Goal: Task Accomplishment & Management: Complete application form

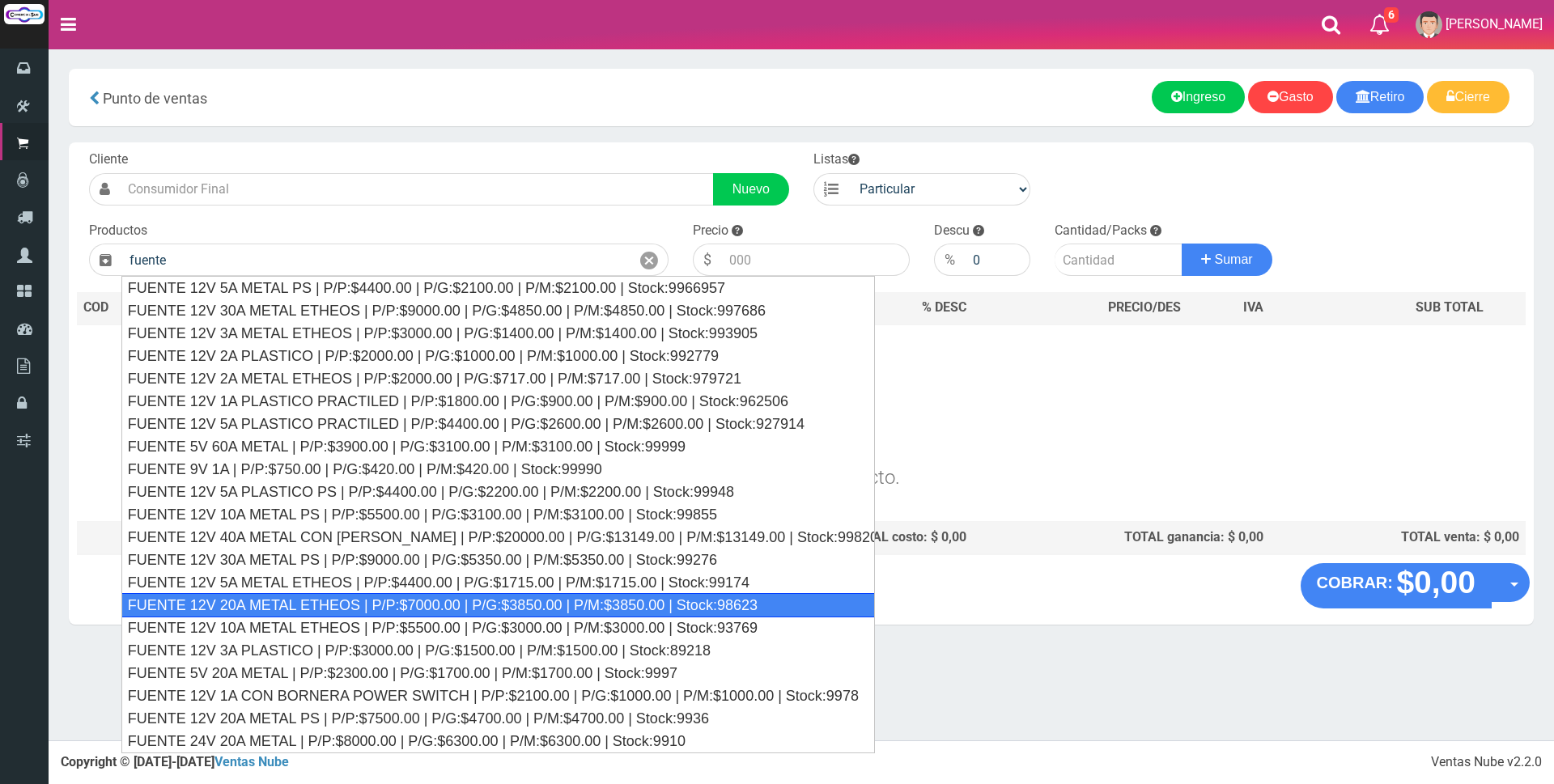
click at [435, 611] on div "FUENTE 12V 20A METAL ETHEOS | P/P:$7000.00 | P/G:$3850.00 | P/M:$3850.00 | Stoc…" at bounding box center [498, 605] width 753 height 25
type input "FUENTE 12V 20A METAL ETHEOS | P/P:$7000.00 | P/G:$3850.00 | P/M:$3850.00 | Stoc…"
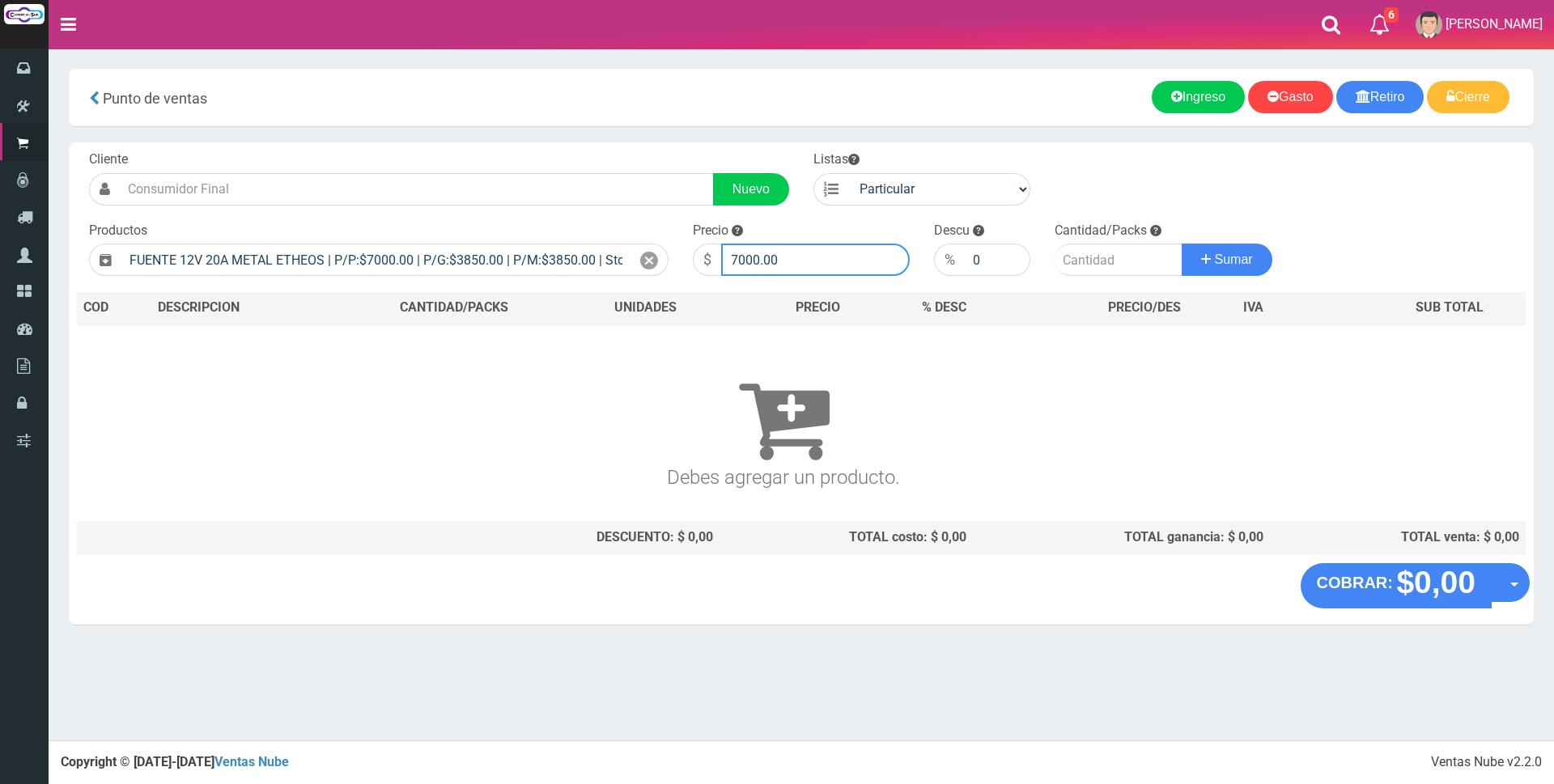
click at [778, 255] on input "7000.00" at bounding box center [815, 259] width 188 height 33
type input "7"
type input "21000"
click at [1086, 264] on input "number" at bounding box center [1118, 259] width 128 height 33
type input "1"
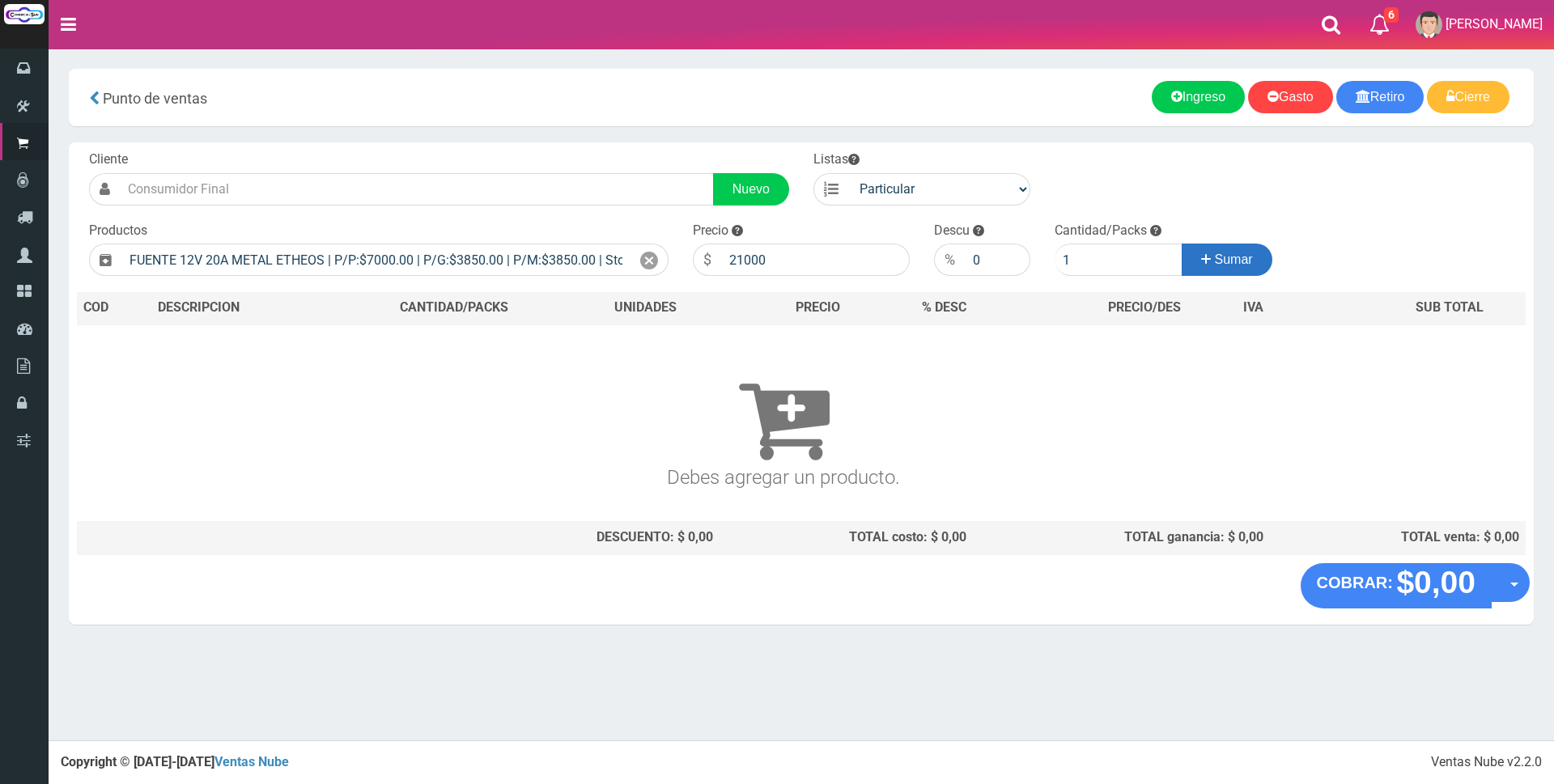
click at [1196, 253] on button "Sumar" at bounding box center [1226, 259] width 91 height 33
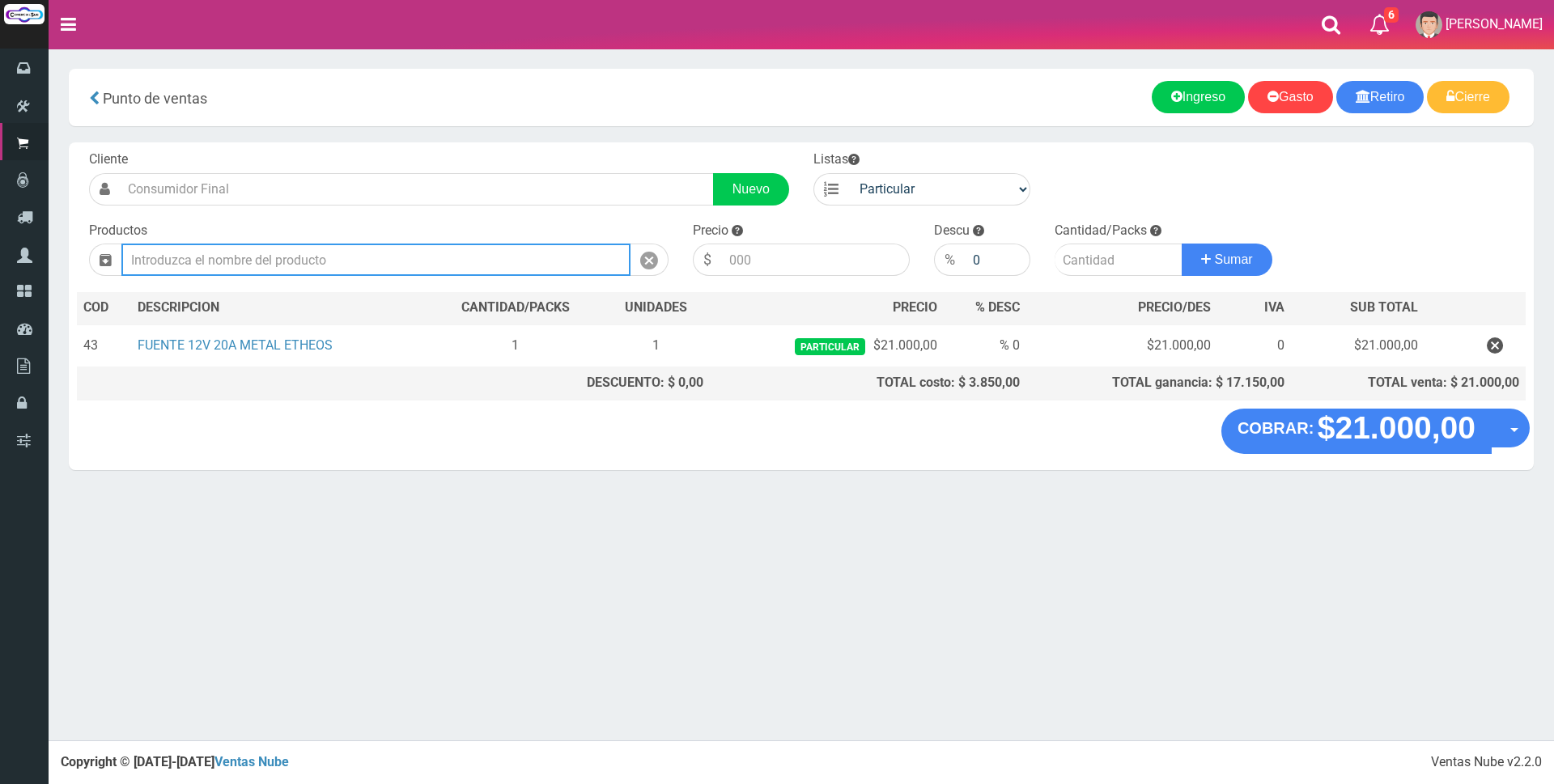
click at [294, 264] on input "text" at bounding box center [376, 259] width 509 height 33
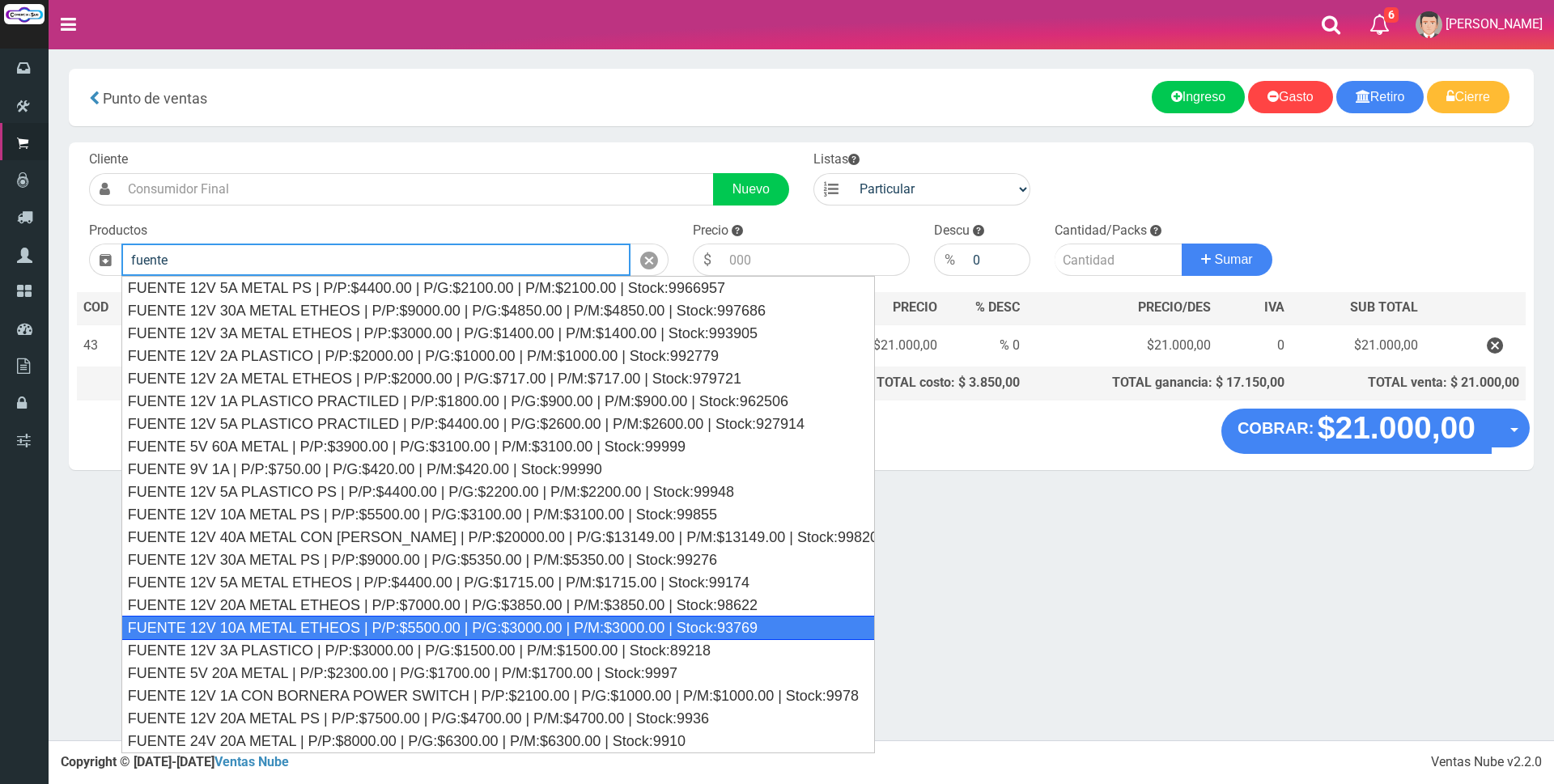
click at [488, 618] on div "FUENTE 12V 10A METAL ETHEOS | P/P:$5500.00 | P/G:$3000.00 | P/M:$3000.00 | Stoc…" at bounding box center [498, 628] width 753 height 25
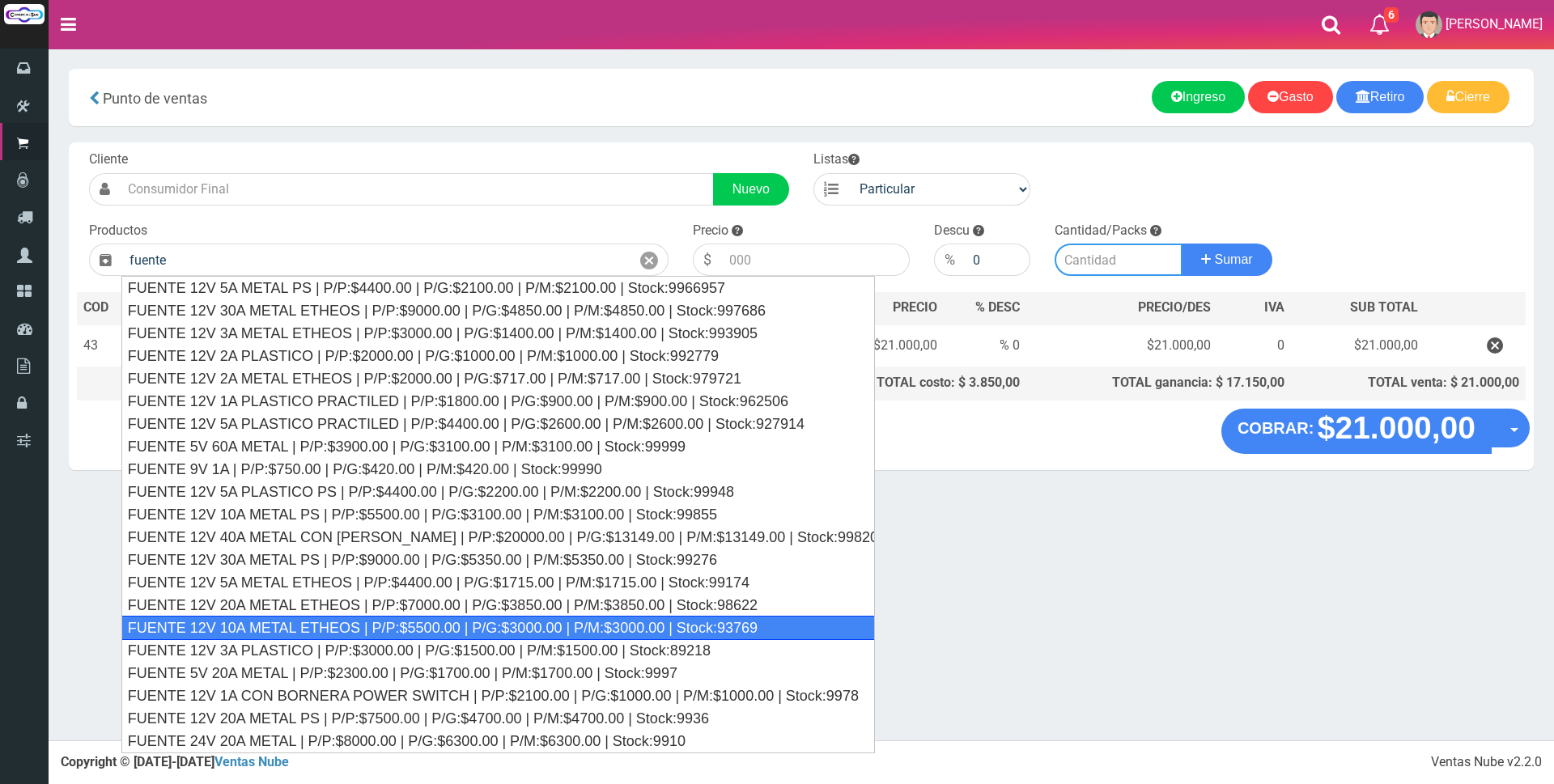
type input "FUENTE 12V 10A METAL ETHEOS | P/P:$5500.00 | P/G:$3000.00 | P/M:$3000.00 | Stoc…"
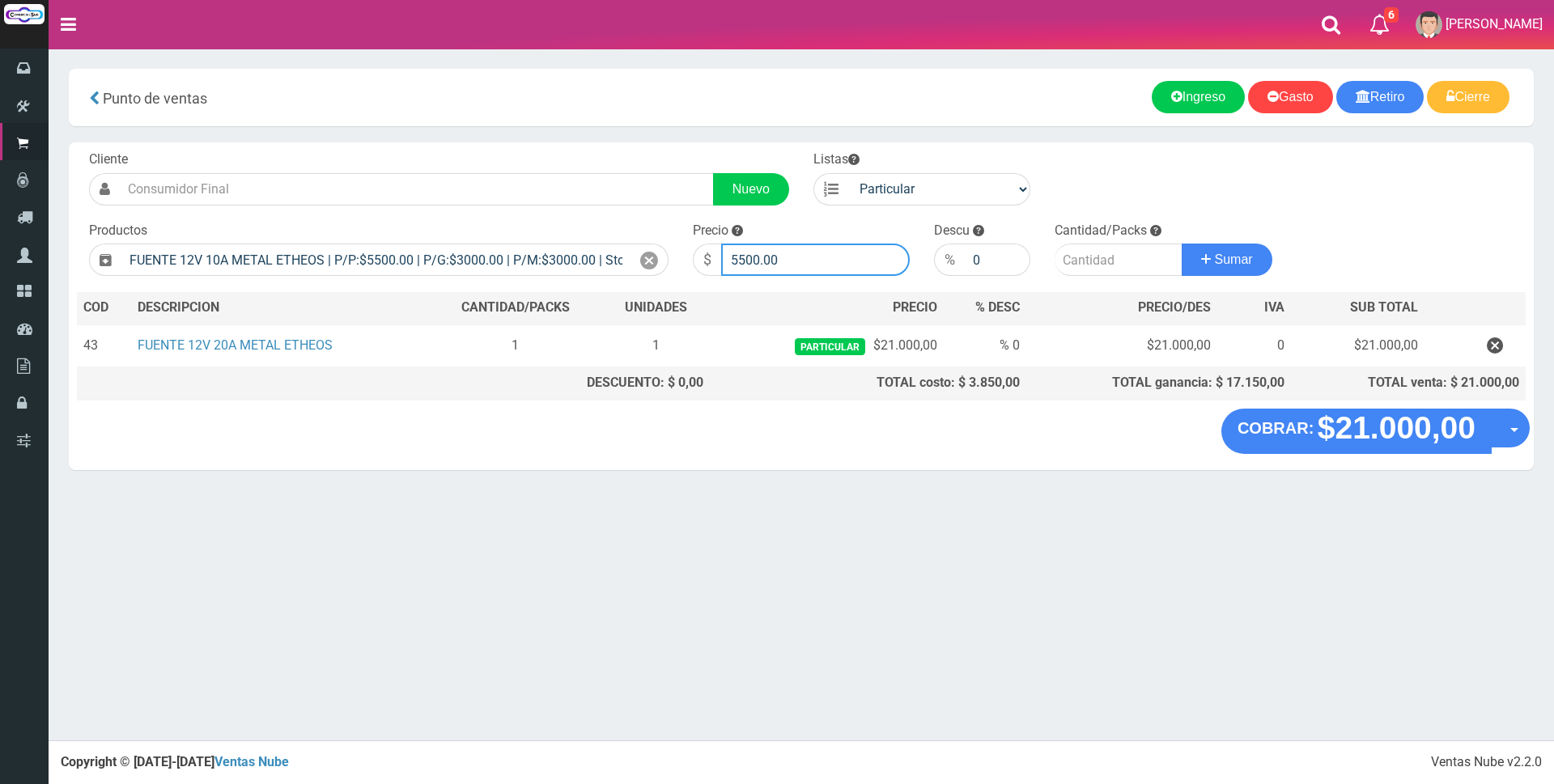
click at [833, 256] on input "5500.00" at bounding box center [815, 259] width 188 height 33
type input "5"
type input "16000"
click at [1096, 257] on input "number" at bounding box center [1118, 259] width 128 height 33
type input "1"
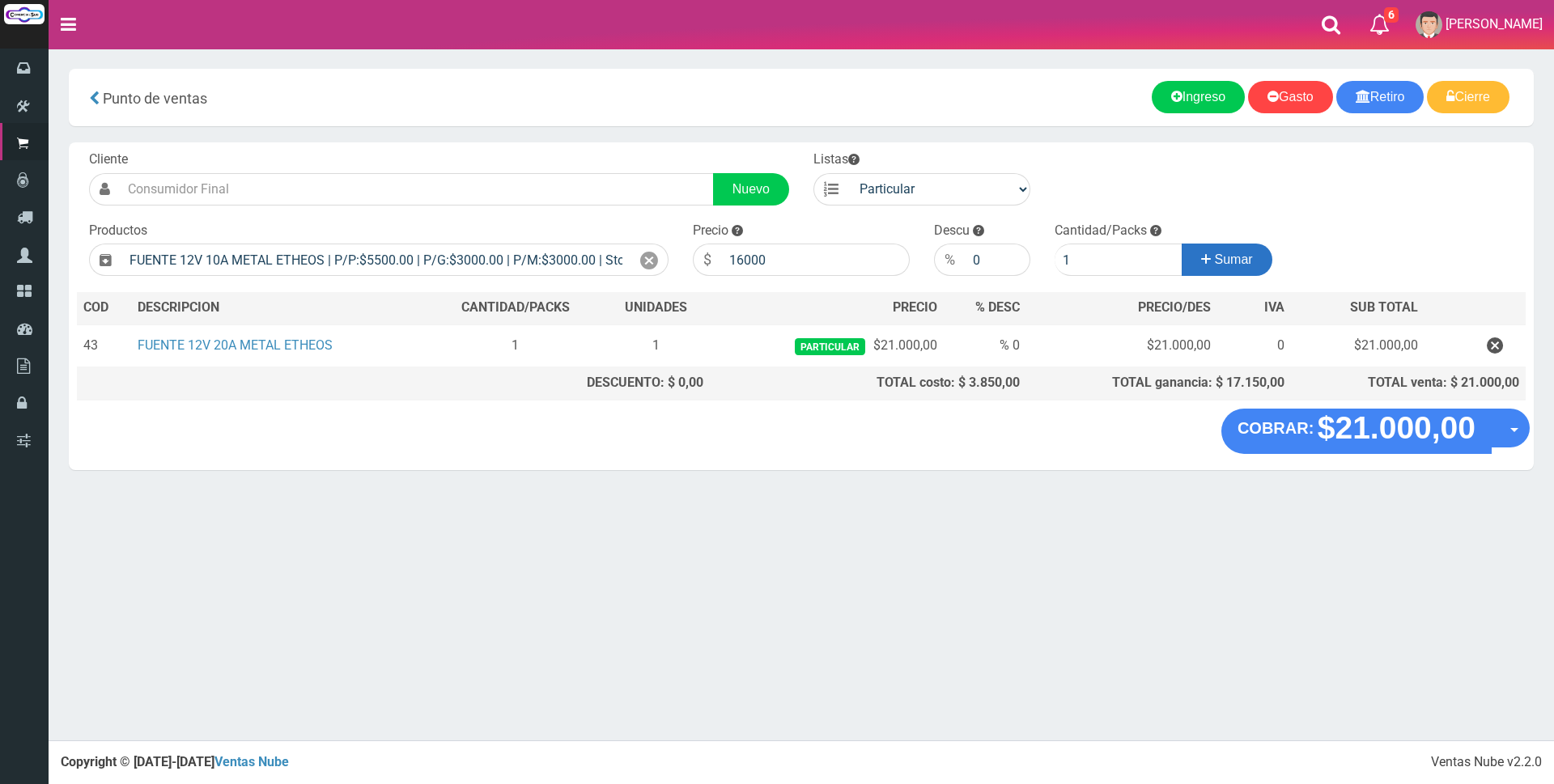
click at [1207, 260] on icon at bounding box center [1206, 259] width 10 height 24
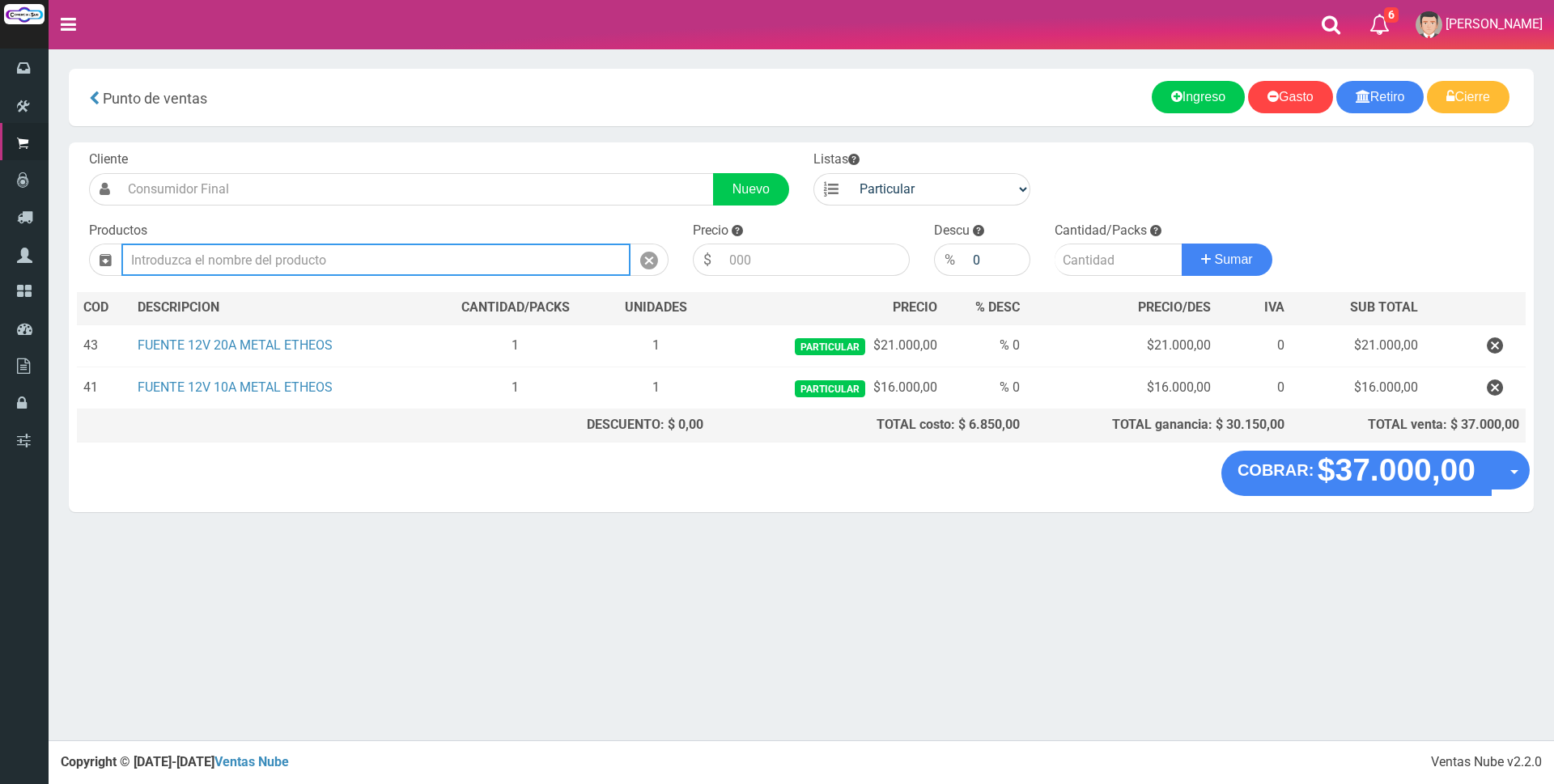
click at [519, 261] on input "text" at bounding box center [376, 259] width 509 height 33
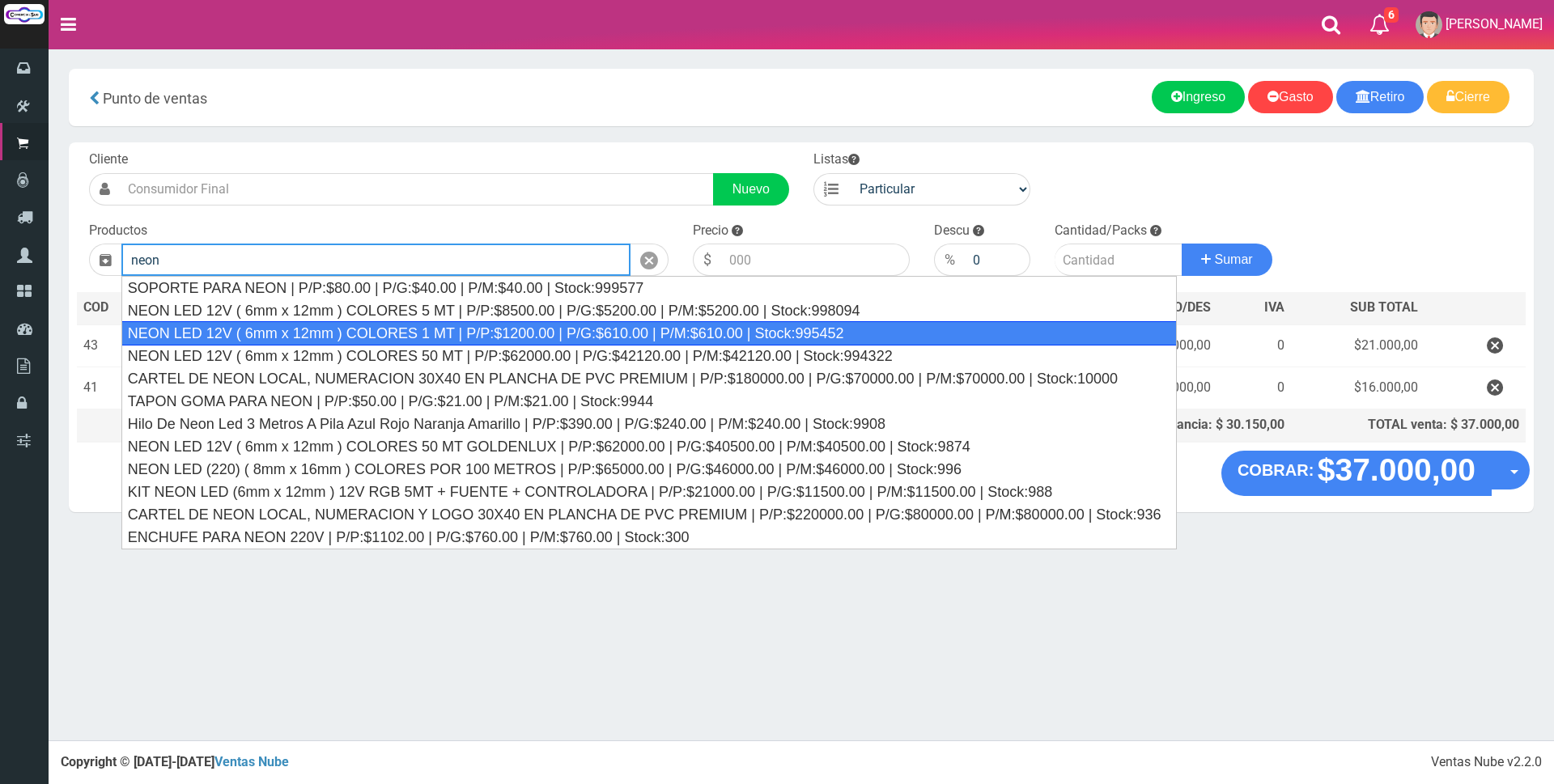
click at [473, 335] on div "NEON LED 12V ( 6mm x 12mm ) COLORES 1 MT | P/P:$1200.00 | P/G:$610.00 | P/M:$61…" at bounding box center [649, 333] width 1056 height 25
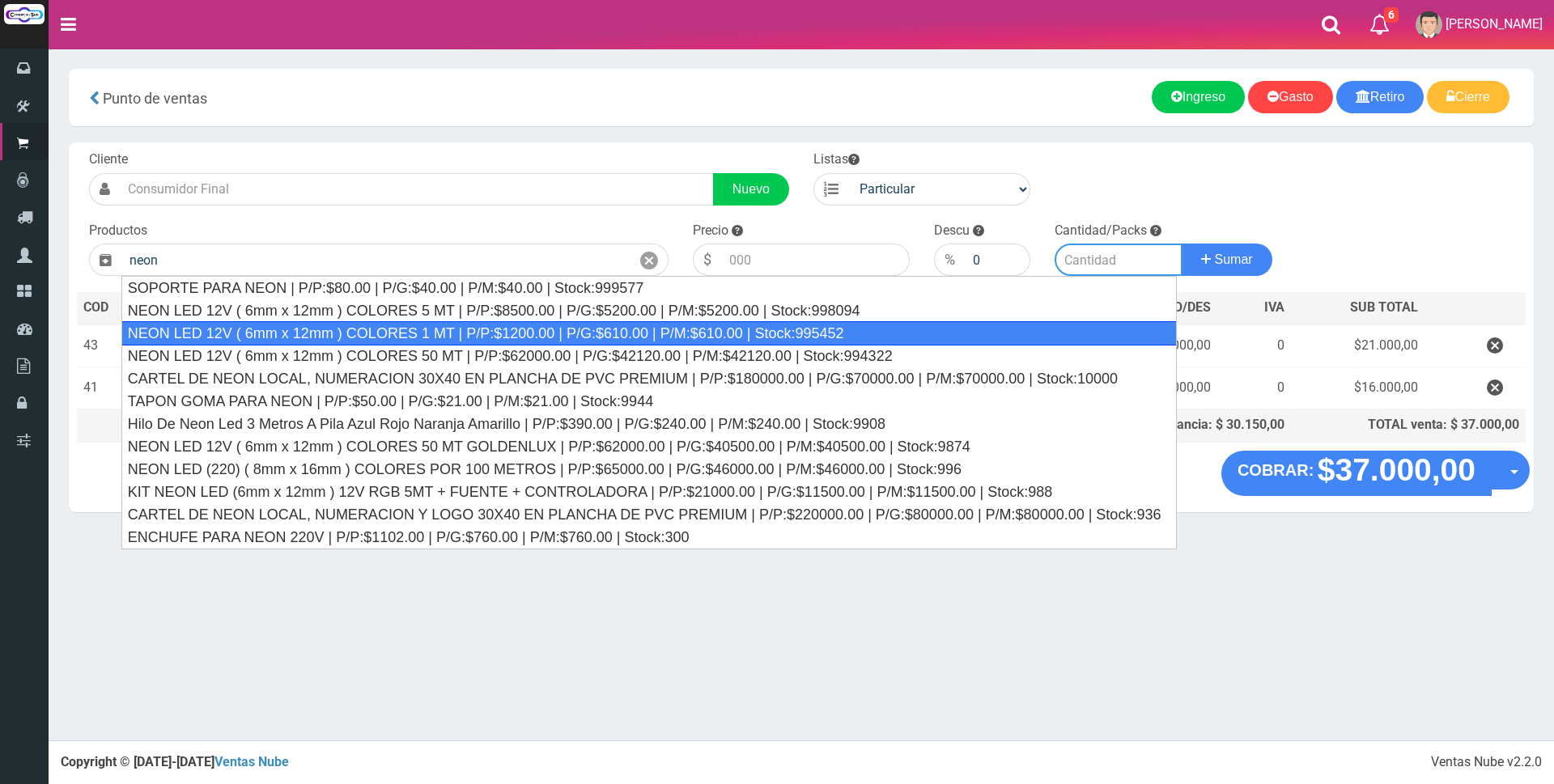
type input "NEON LED 12V ( 6mm x 12mm ) COLORES 1 MT | P/P:$1200.00 | P/G:$610.00 | P/M:$61…"
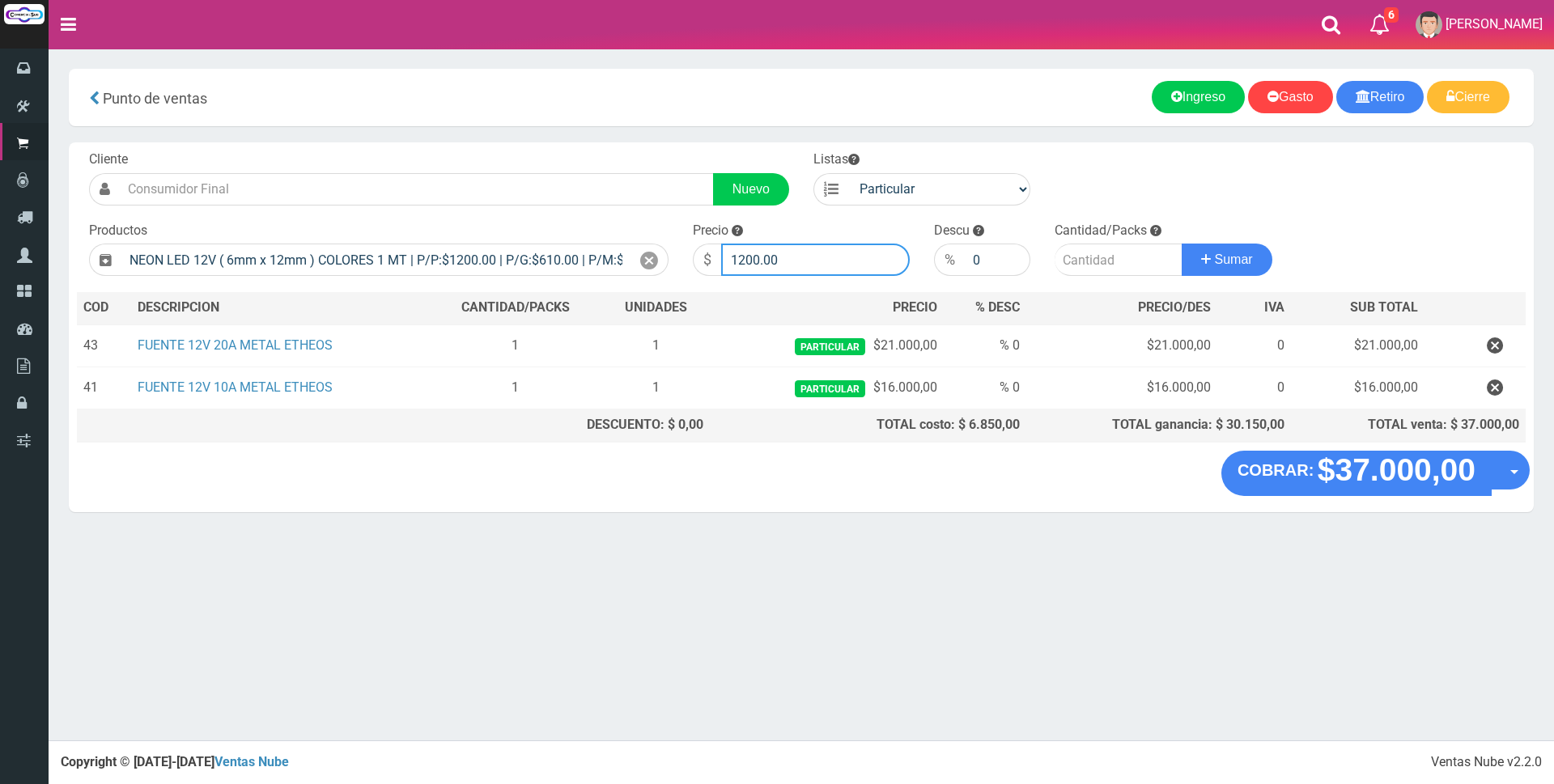
click at [800, 259] on input "1200.00" at bounding box center [815, 259] width 188 height 33
type input "1"
type input "3000"
click at [1128, 264] on input "number" at bounding box center [1118, 259] width 128 height 33
type input "1"
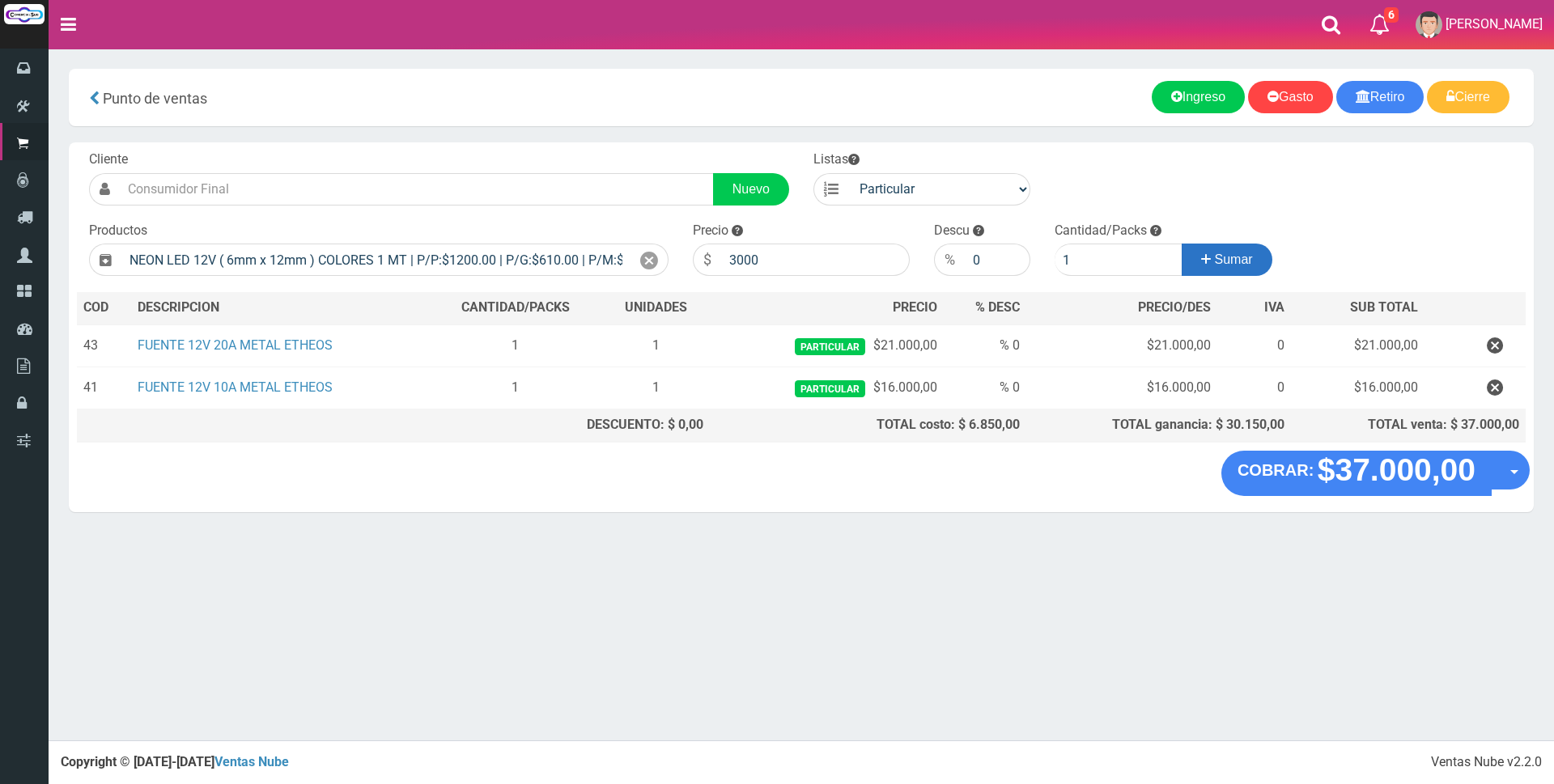
click at [1206, 254] on icon at bounding box center [1206, 259] width 10 height 24
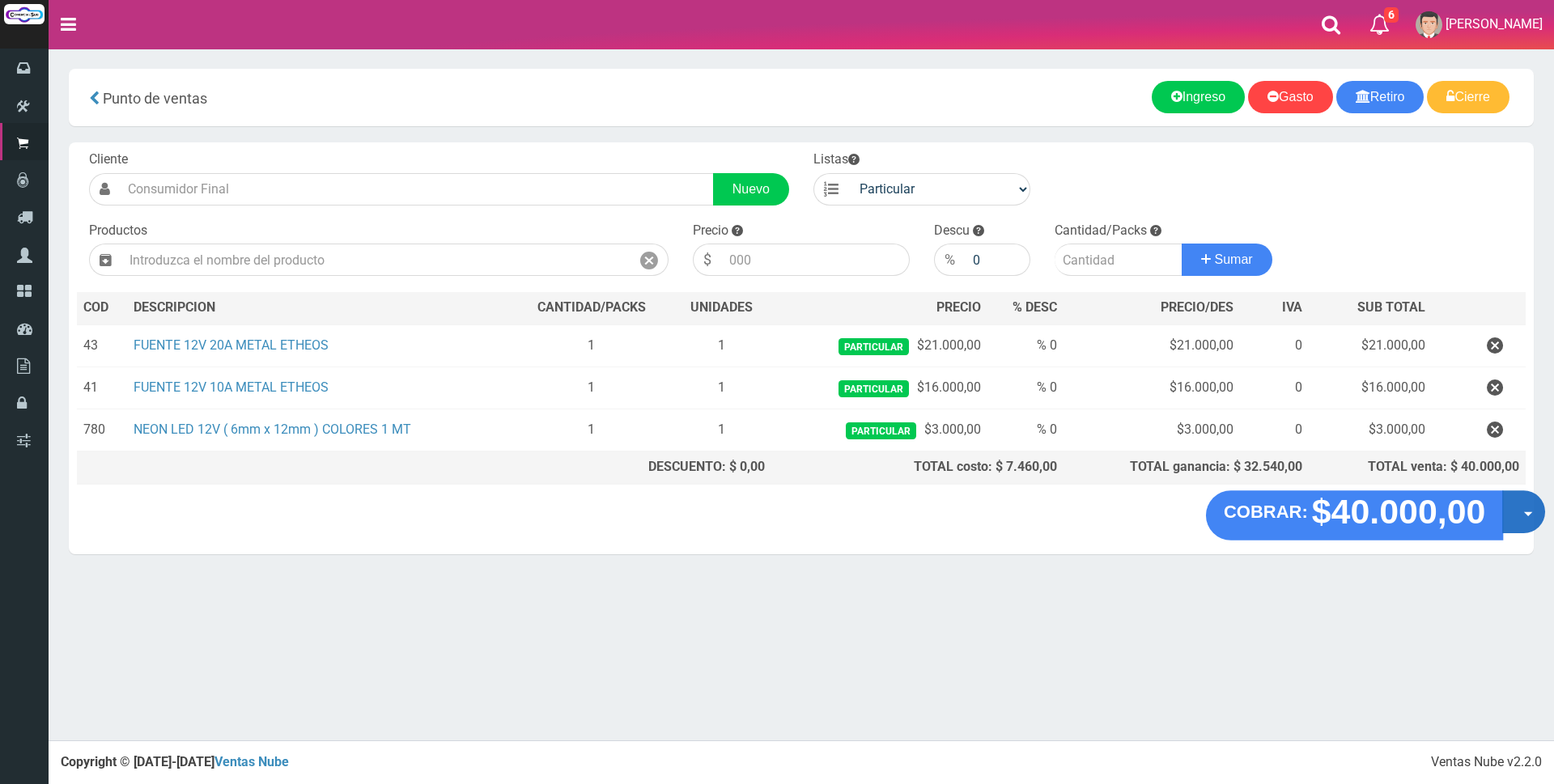
click at [1520, 514] on button "Opciones" at bounding box center [1523, 511] width 43 height 43
click at [1492, 557] on link "Crear presupuesto" at bounding box center [1471, 553] width 145 height 37
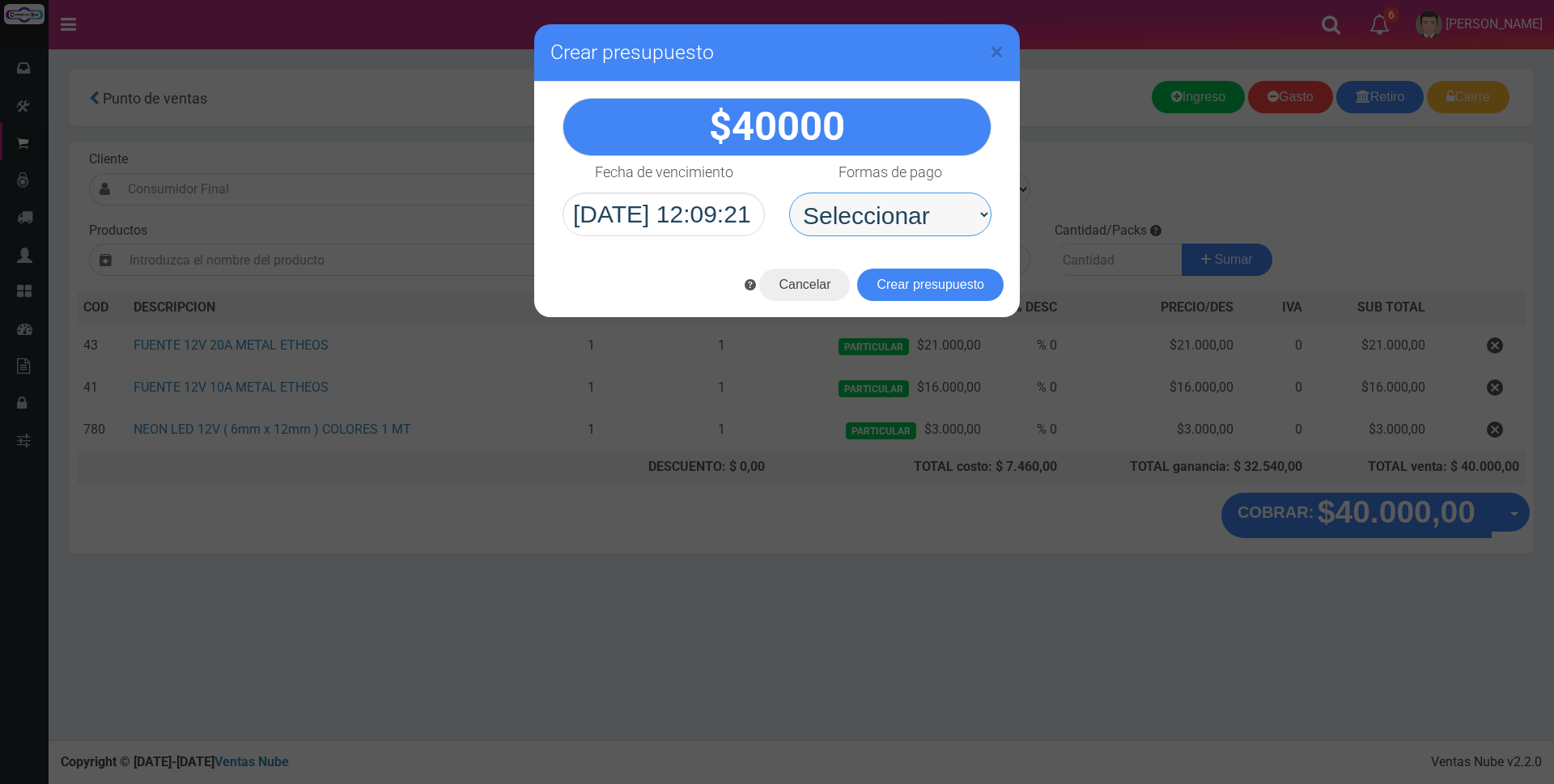
click at [965, 215] on select "Seleccionar Efectivo Tarjeta de Crédito Depósito Débito" at bounding box center [890, 214] width 202 height 43
select select "Depósito"
click at [789, 192] on select "Seleccionar Efectivo Tarjeta de Crédito Depósito Débito" at bounding box center [890, 214] width 202 height 43
click at [915, 282] on button "Crear presupuesto" at bounding box center [930, 285] width 147 height 33
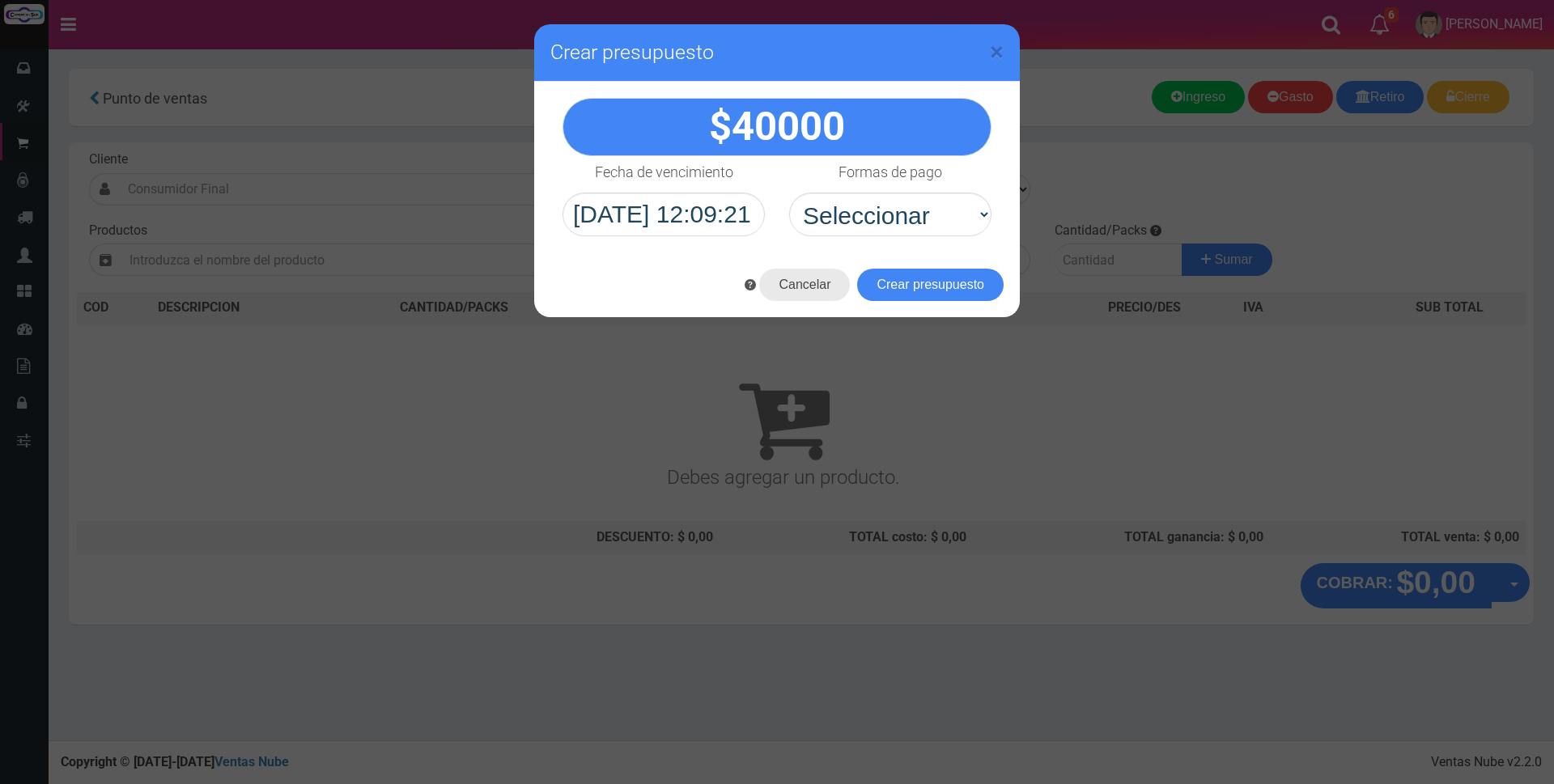
click at [808, 290] on button "Cancelar" at bounding box center [804, 285] width 91 height 33
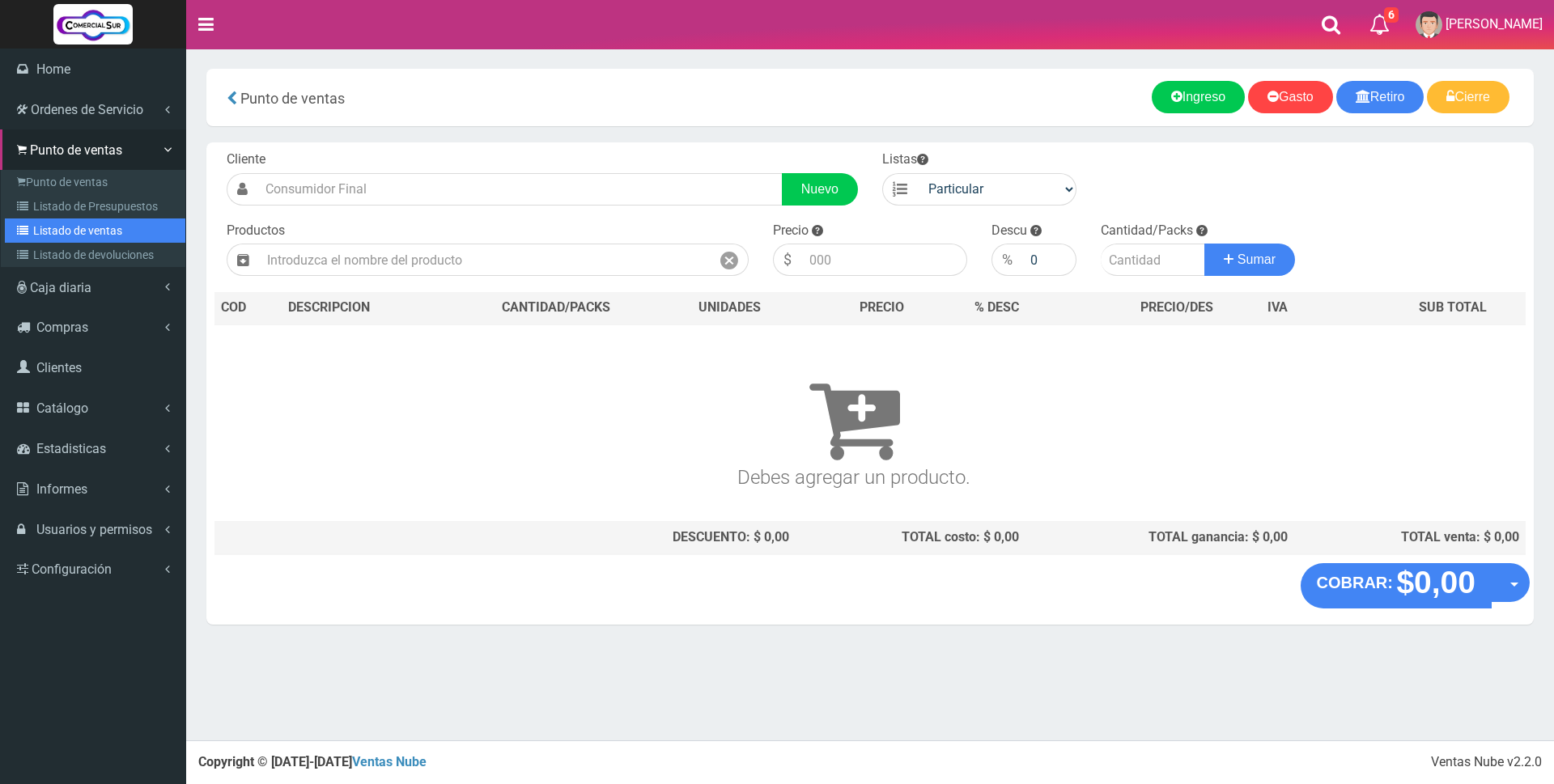
click at [63, 234] on link "Listado de ventas" at bounding box center [95, 231] width 180 height 25
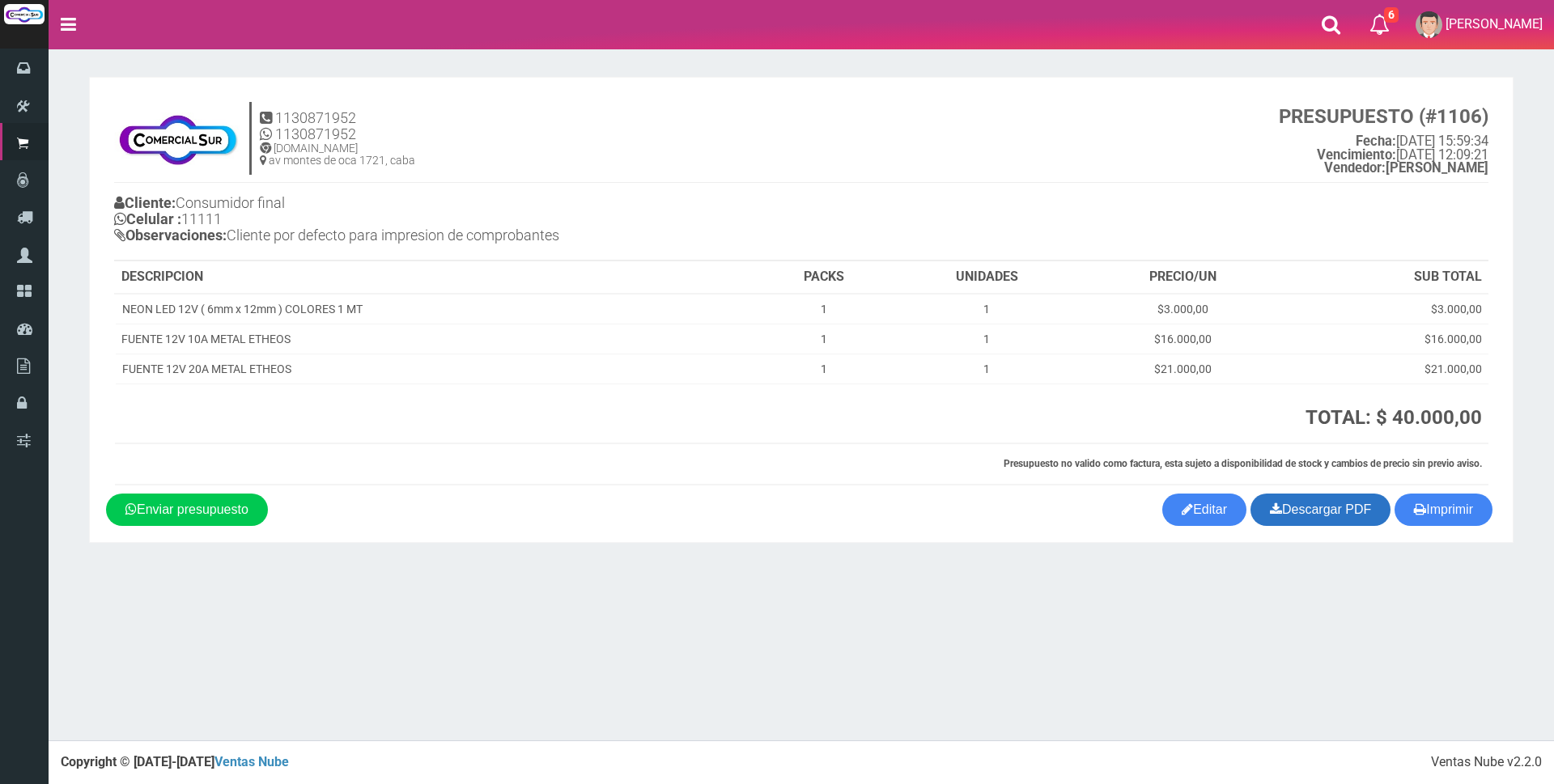
click at [1343, 511] on link "Descargar PDF" at bounding box center [1320, 510] width 140 height 33
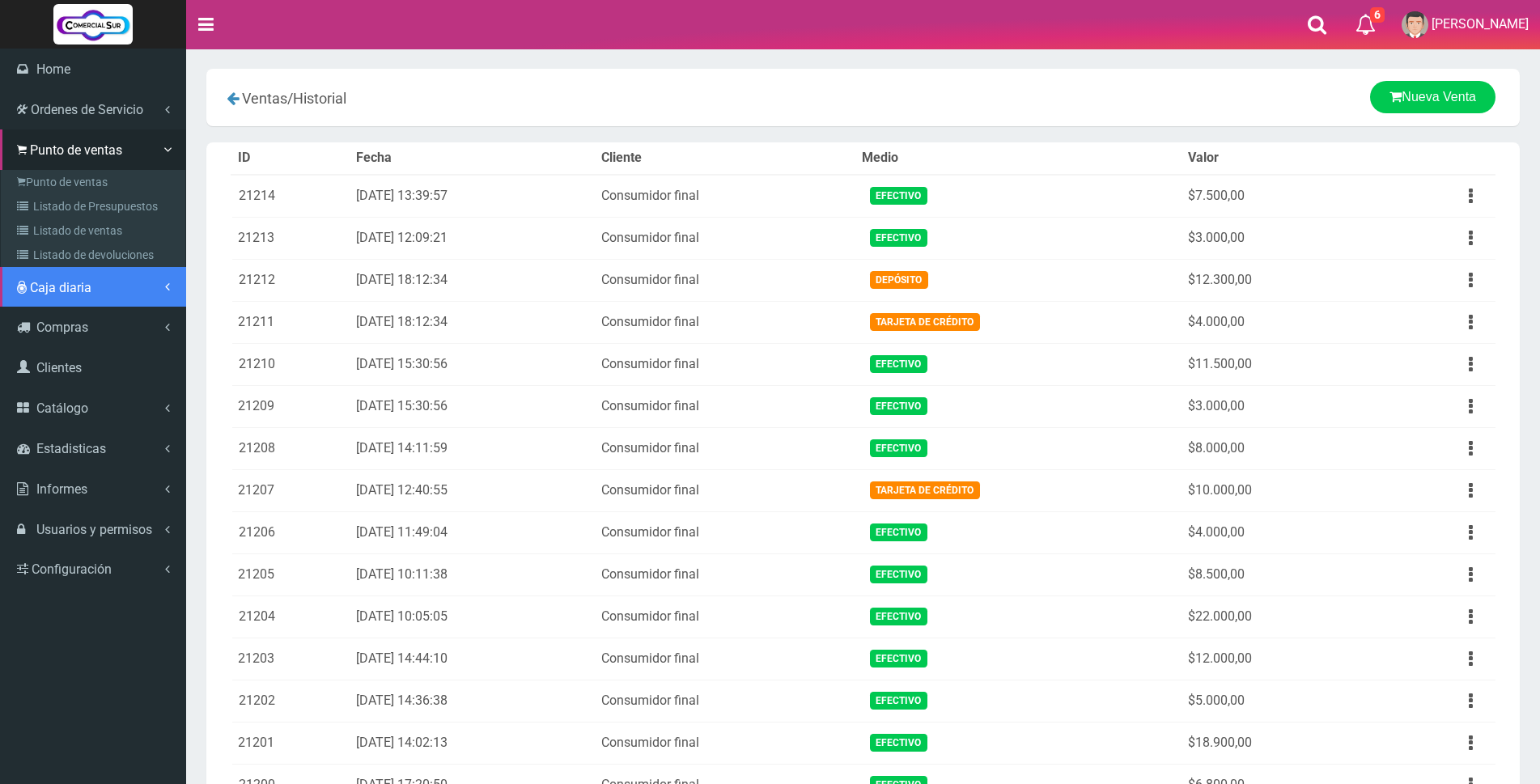
click at [61, 282] on span "Caja diaria" at bounding box center [61, 287] width 61 height 16
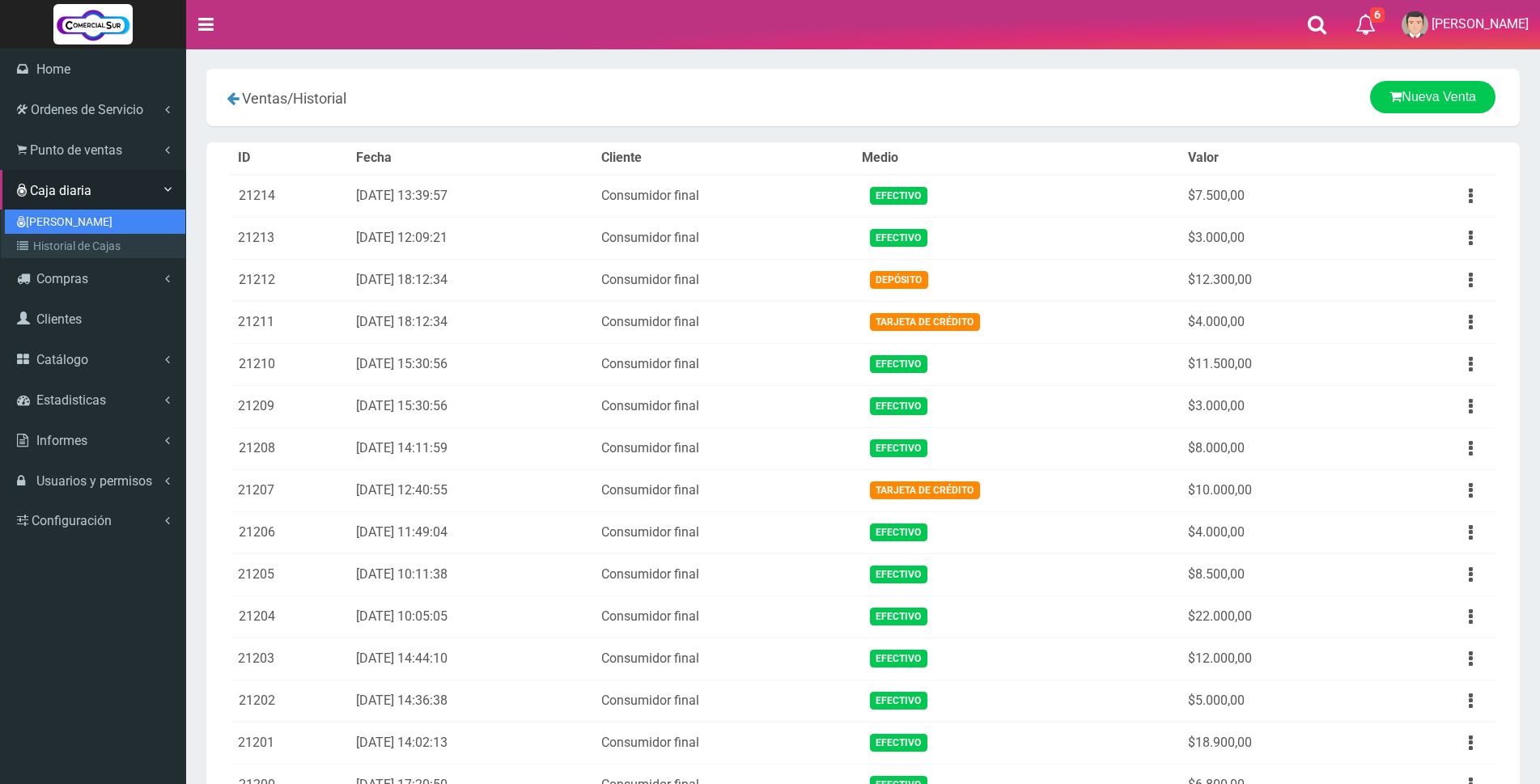
click at [63, 227] on link "[PERSON_NAME]" at bounding box center [95, 222] width 180 height 25
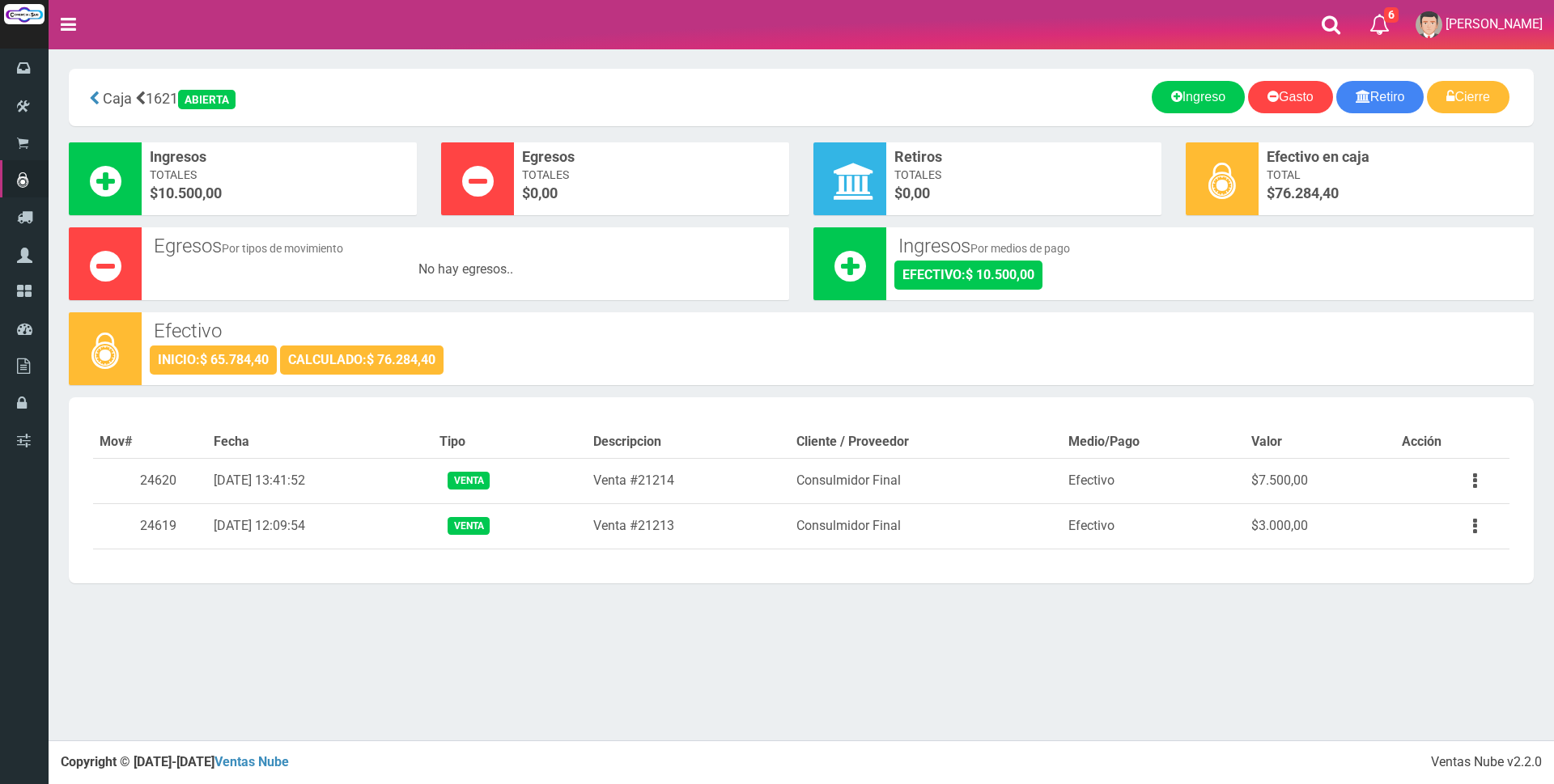
click at [1046, 730] on div "× Titulo del Msj texto Mas Texto Cancelar Aceptar" at bounding box center [801, 370] width 1505 height 740
